Goal: Information Seeking & Learning: Learn about a topic

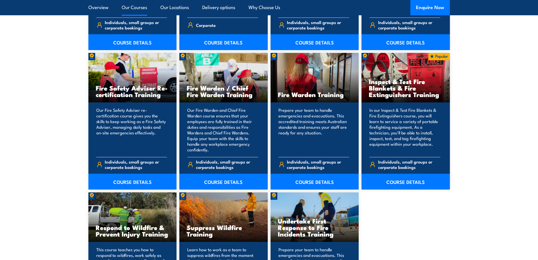
scroll to position [791, 0]
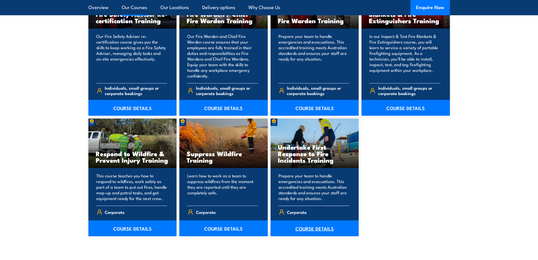
click at [321, 227] on link "COURSE DETAILS" at bounding box center [315, 228] width 88 height 16
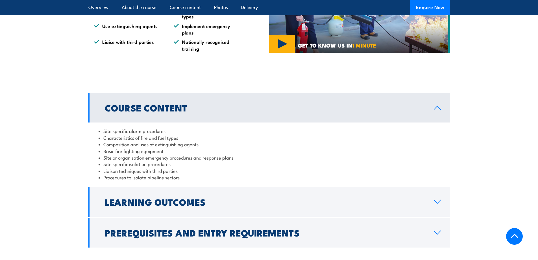
scroll to position [508, 0]
click at [384, 103] on h2 "Course Content" at bounding box center [265, 107] width 320 height 8
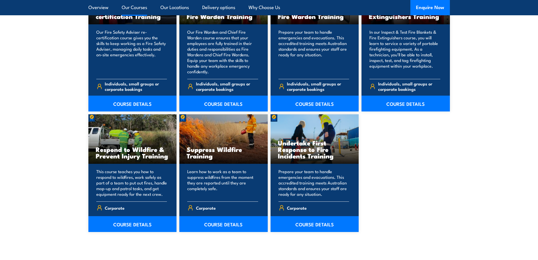
scroll to position [847, 0]
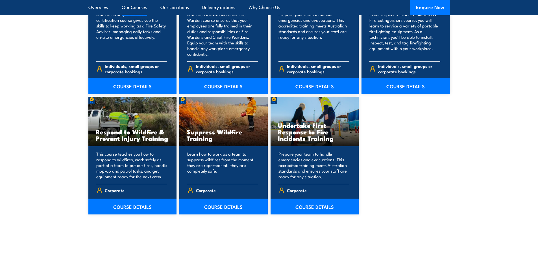
click at [304, 207] on link "COURSE DETAILS" at bounding box center [315, 206] width 88 height 16
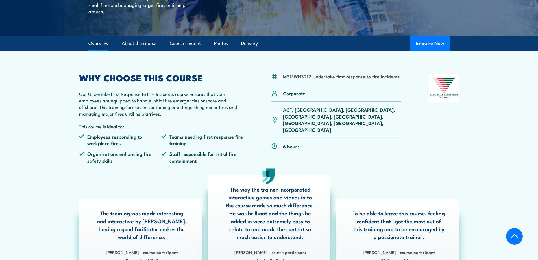
scroll to position [169, 0]
